Goal: Task Accomplishment & Management: Manage account settings

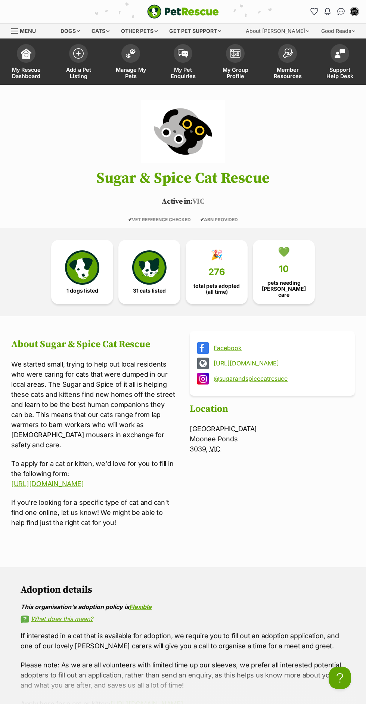
click at [171, 72] on span "My Pet Enquiries" at bounding box center [183, 73] width 34 height 13
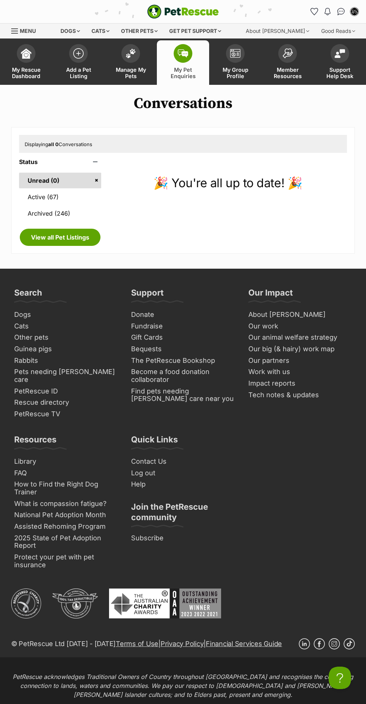
click at [34, 200] on link "Active (67)" at bounding box center [60, 197] width 82 height 16
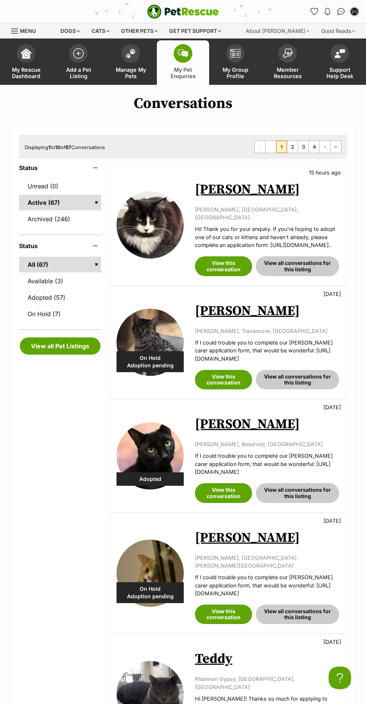
click at [37, 280] on link "Available (3)" at bounding box center [60, 281] width 82 height 16
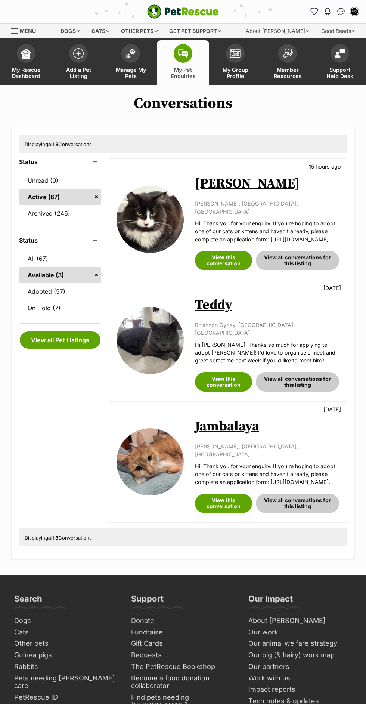
click at [50, 266] on link "All (67)" at bounding box center [60, 259] width 82 height 16
